Goal: Task Accomplishment & Management: Use online tool/utility

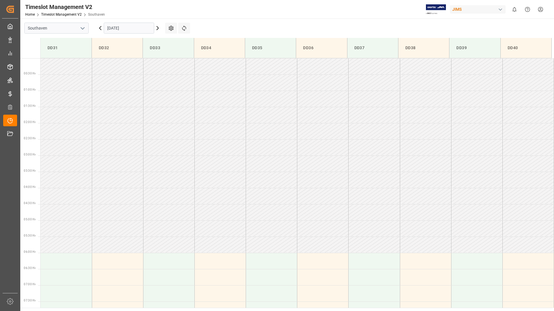
scroll to position [191, 0]
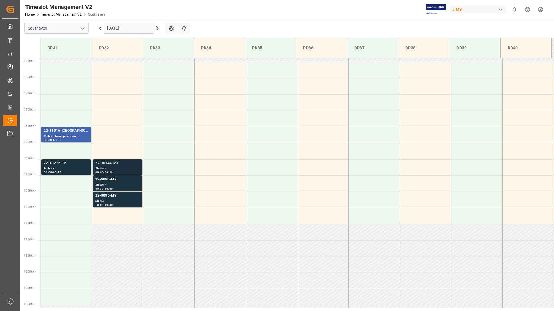
click at [109, 164] on div "22-10144-MY" at bounding box center [117, 164] width 45 height 6
click at [116, 179] on div "22-9896-MY" at bounding box center [117, 180] width 45 height 6
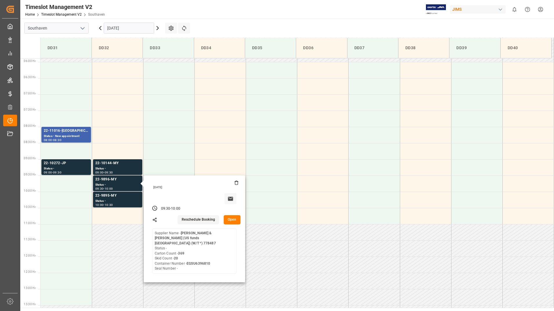
click at [236, 217] on button "Open" at bounding box center [232, 219] width 17 height 9
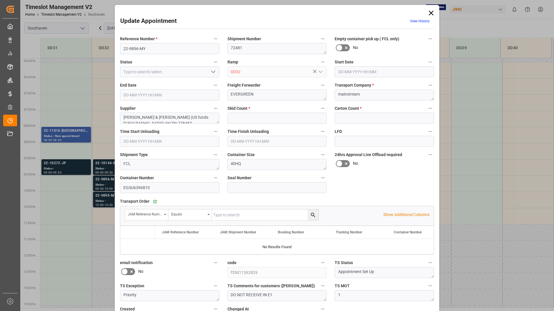
type input "20"
type input "369"
type input "[DATE] 09:30"
type input "[DATE] 10:00"
type input "[DATE] 14:45"
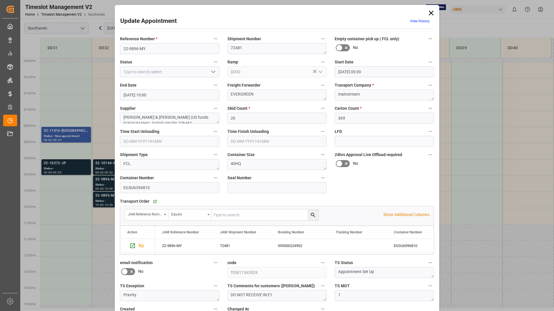
click at [214, 70] on icon "open menu" at bounding box center [213, 71] width 7 height 7
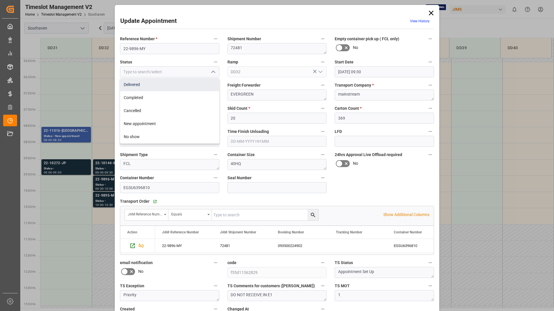
click at [201, 88] on div "Delivered" at bounding box center [169, 84] width 99 height 13
type input "Delivered"
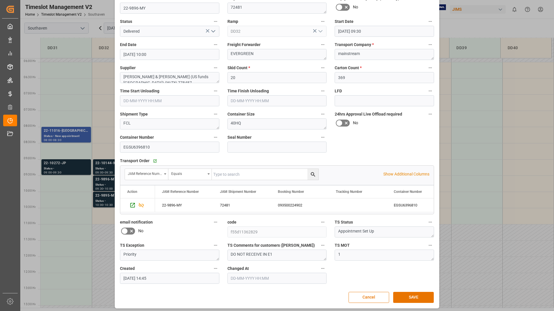
scroll to position [43, 0]
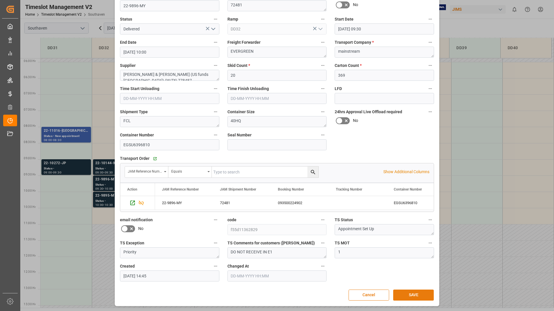
click at [397, 293] on button "SAVE" at bounding box center [413, 295] width 41 height 11
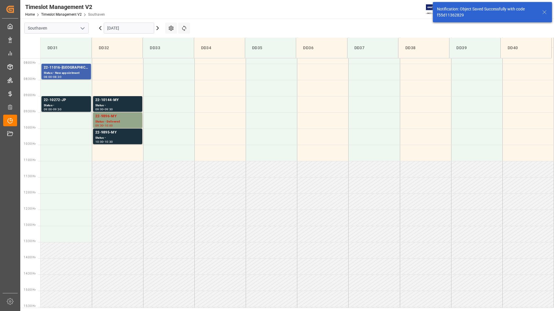
scroll to position [256, 0]
